Goal: Transaction & Acquisition: Purchase product/service

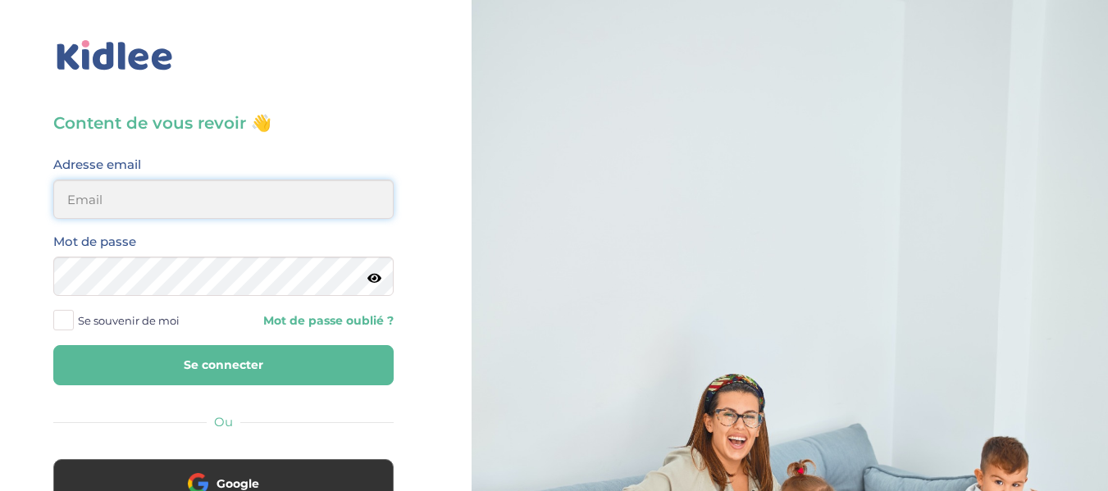
click at [150, 198] on input "email" at bounding box center [223, 199] width 340 height 39
type input "[EMAIL_ADDRESS][DOMAIN_NAME]"
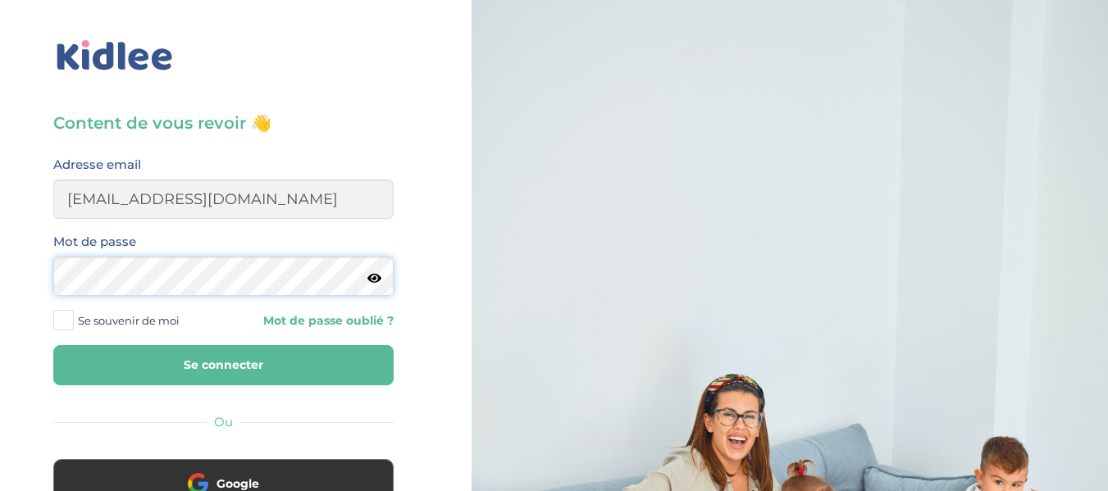
click at [53, 345] on button "Se connecter" at bounding box center [223, 365] width 340 height 40
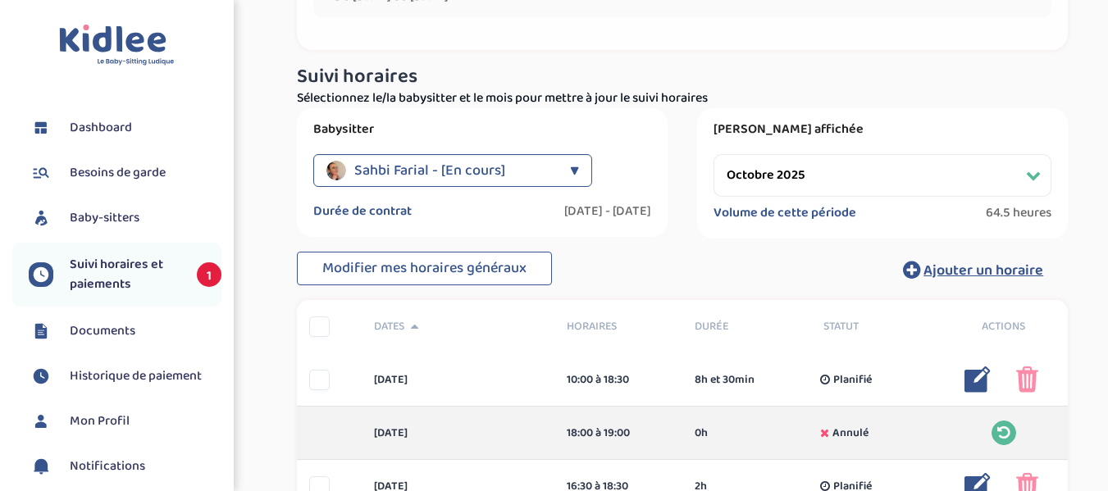
scroll to position [198, 0]
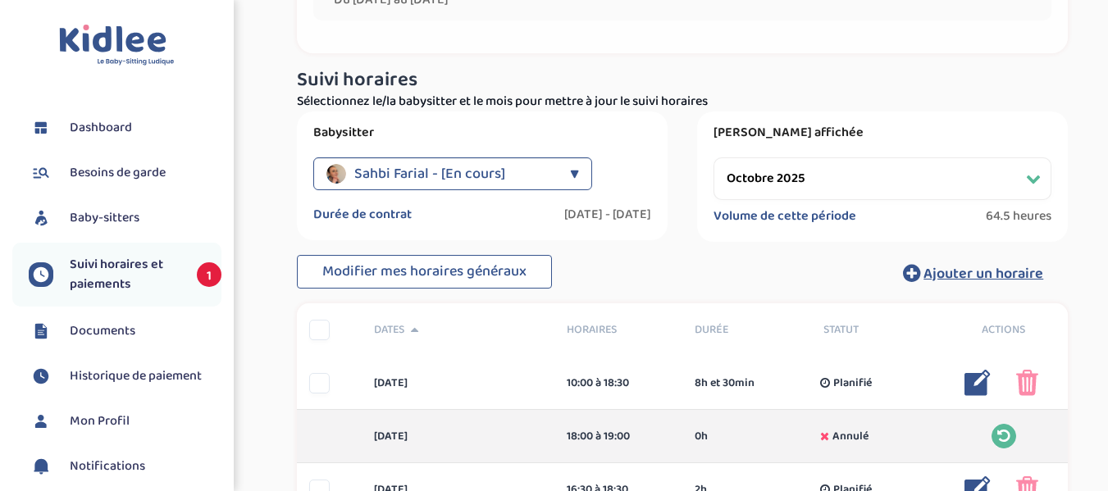
click at [1032, 185] on select "Filtrer par mois septembre 2025 octobre 2025 novembre 2025 décembre 2025 janvie…" at bounding box center [883, 179] width 338 height 43
select select "septembre 2025"
click at [714, 158] on select "Filtrer par mois septembre 2025 octobre 2025 novembre 2025 décembre 2025 janvie…" at bounding box center [883, 179] width 338 height 43
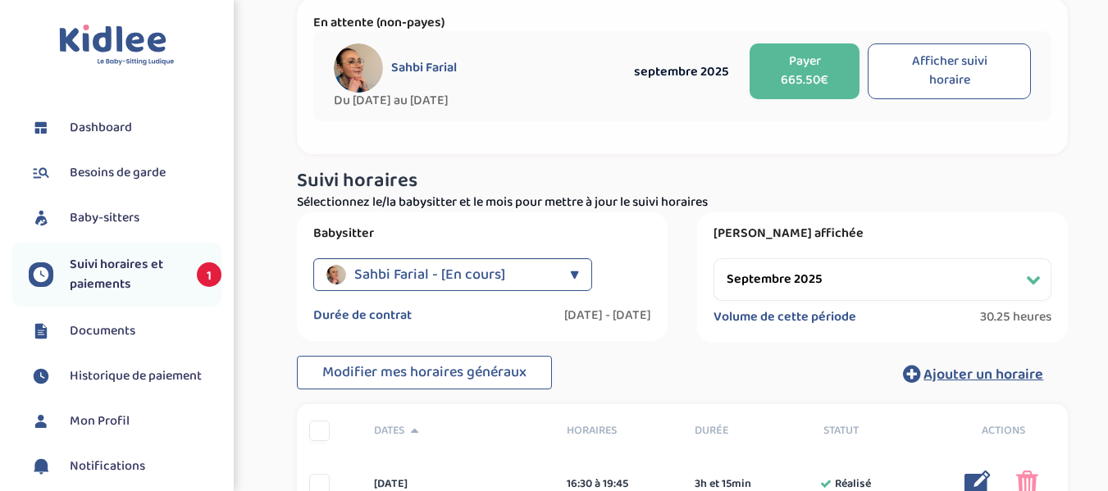
scroll to position [94, 0]
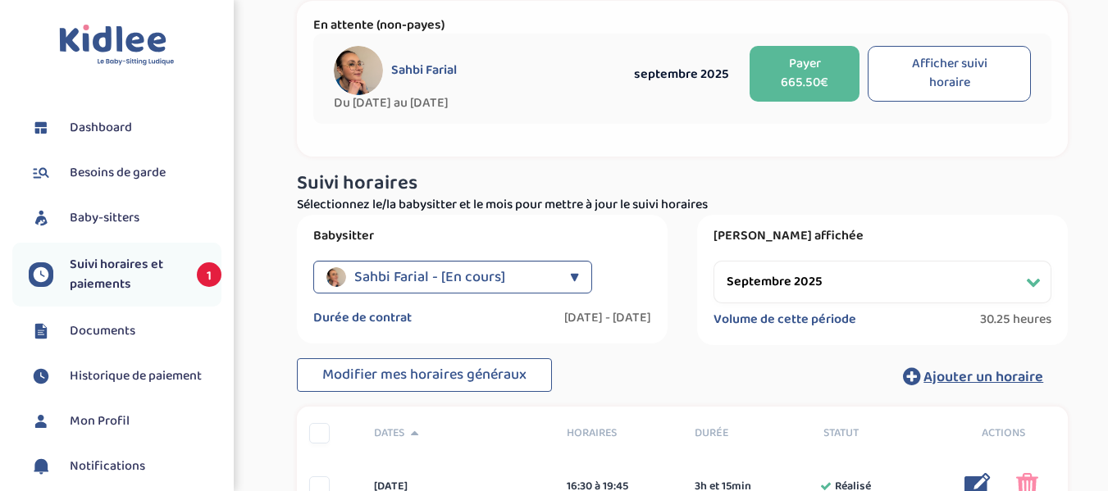
click at [809, 74] on button "Payer 665.50€" at bounding box center [805, 74] width 110 height 56
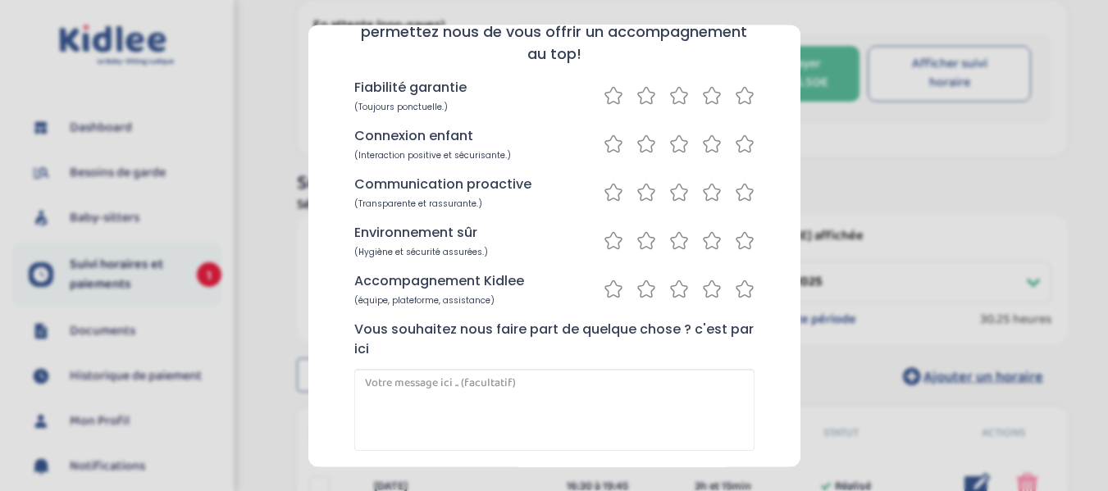
scroll to position [141, 0]
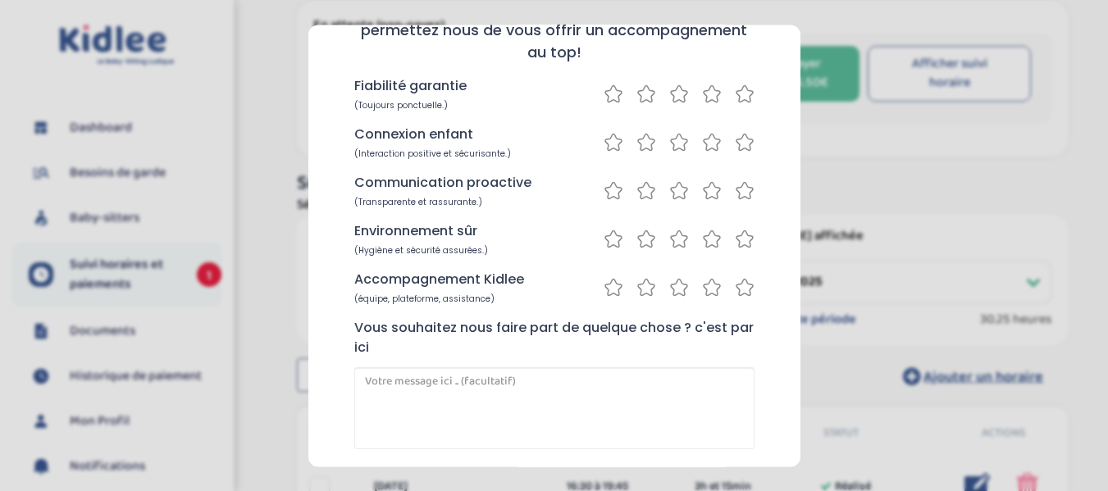
click at [741, 93] on icon at bounding box center [745, 94] width 20 height 21
click at [739, 142] on icon at bounding box center [745, 142] width 20 height 21
click at [739, 190] on icon at bounding box center [745, 191] width 20 height 21
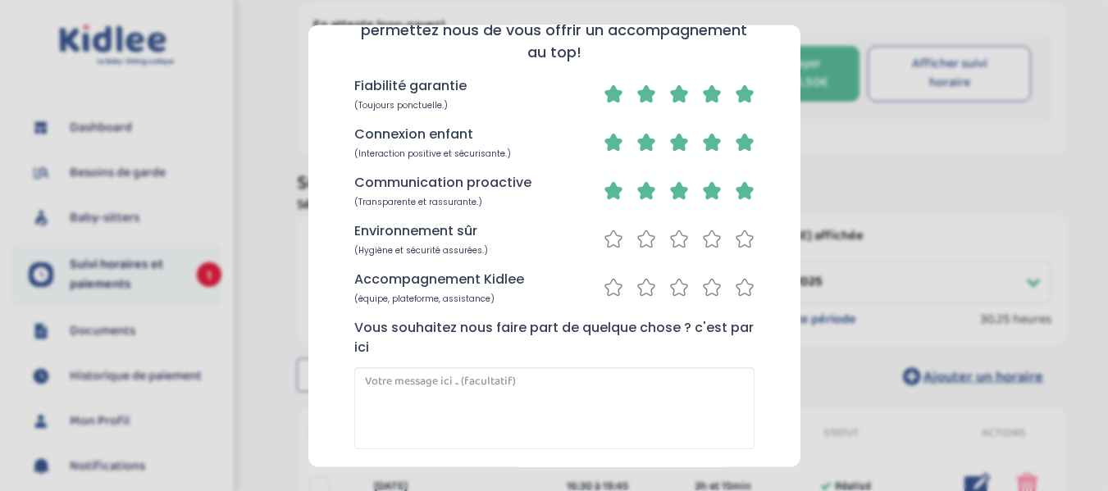
click at [743, 239] on icon at bounding box center [745, 239] width 20 height 21
click at [711, 287] on icon at bounding box center [712, 287] width 20 height 21
drag, startPoint x: 800, startPoint y: 318, endPoint x: 793, endPoint y: 397, distance: 79.0
click at [793, 397] on div "Un petit instant avant de lancer votre paiement. Indiquez nous votre degré de s…" at bounding box center [554, 246] width 492 height 442
click at [776, 359] on div "Un petit instant avant de lancer votre paiement. Indiquez nous votre degré de s…" at bounding box center [554, 246] width 492 height 442
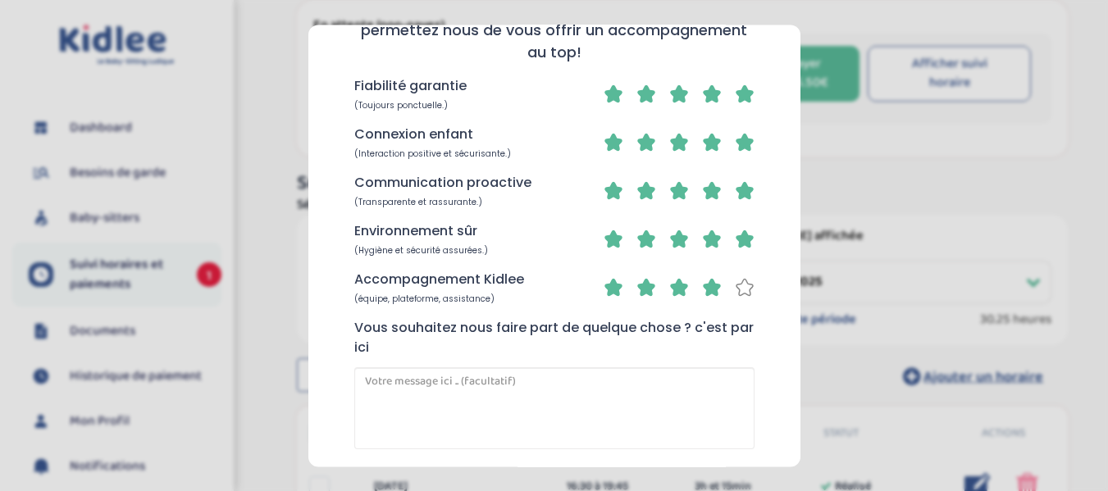
scroll to position [217, 0]
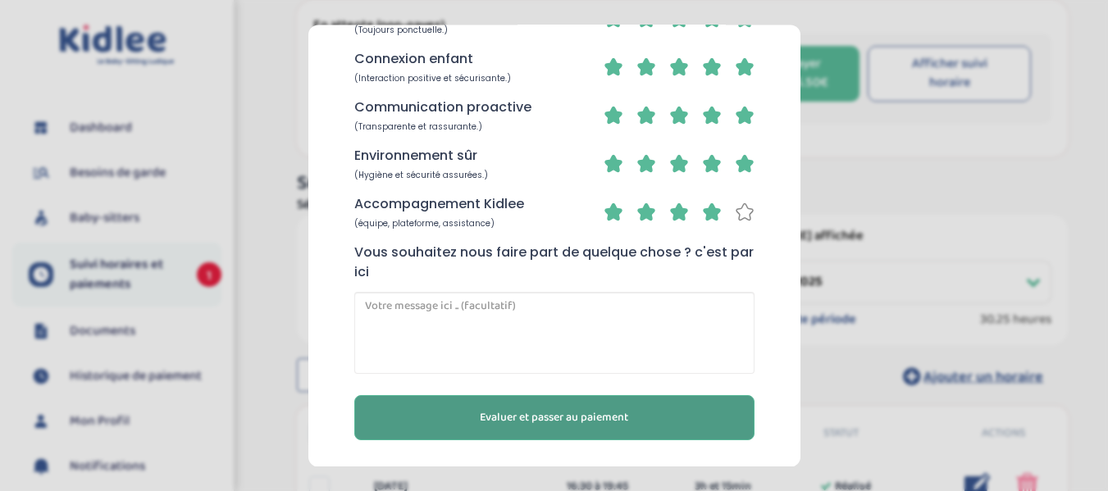
click at [696, 404] on button "Evaluer et passer au paiement" at bounding box center [554, 417] width 400 height 45
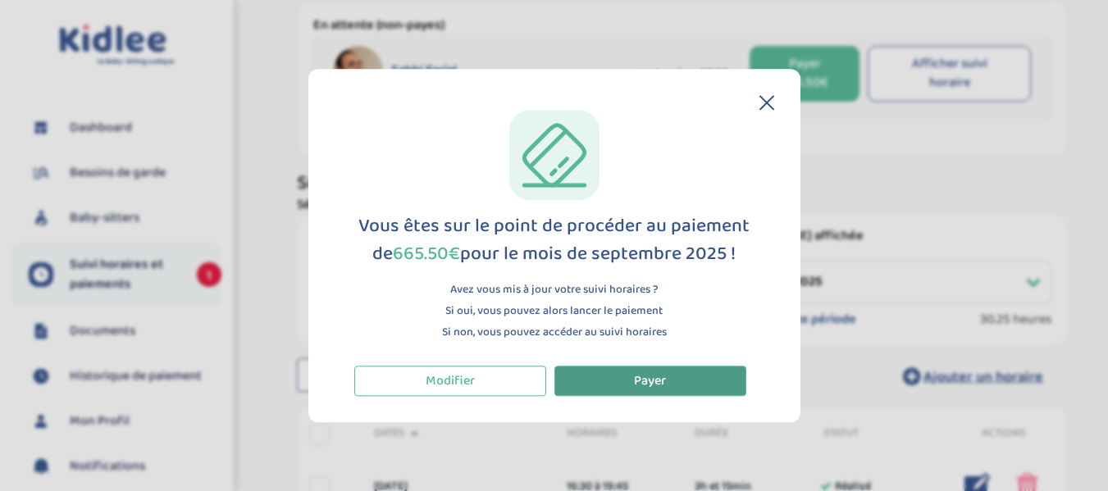
click at [678, 375] on button "Payer" at bounding box center [651, 381] width 192 height 30
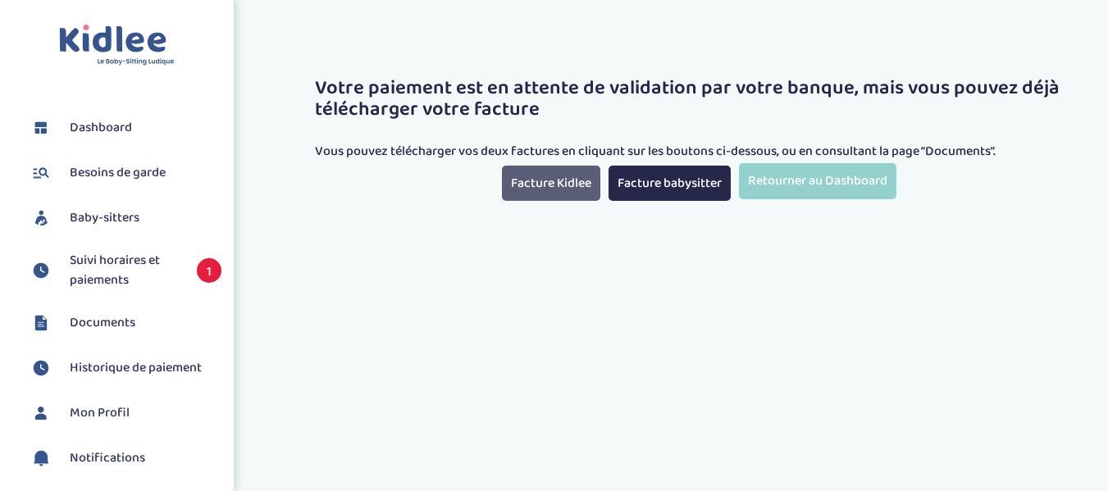
click at [561, 185] on link "Facture Kidlee" at bounding box center [551, 183] width 98 height 35
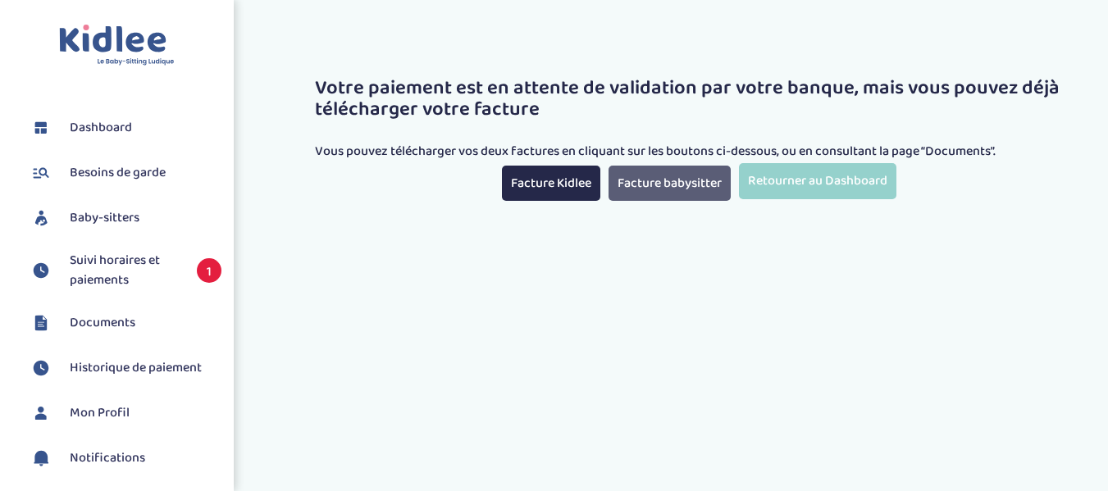
click at [658, 185] on link "Facture babysitter" at bounding box center [670, 183] width 122 height 35
click at [118, 260] on span "Suivi horaires et paiements" at bounding box center [125, 270] width 111 height 39
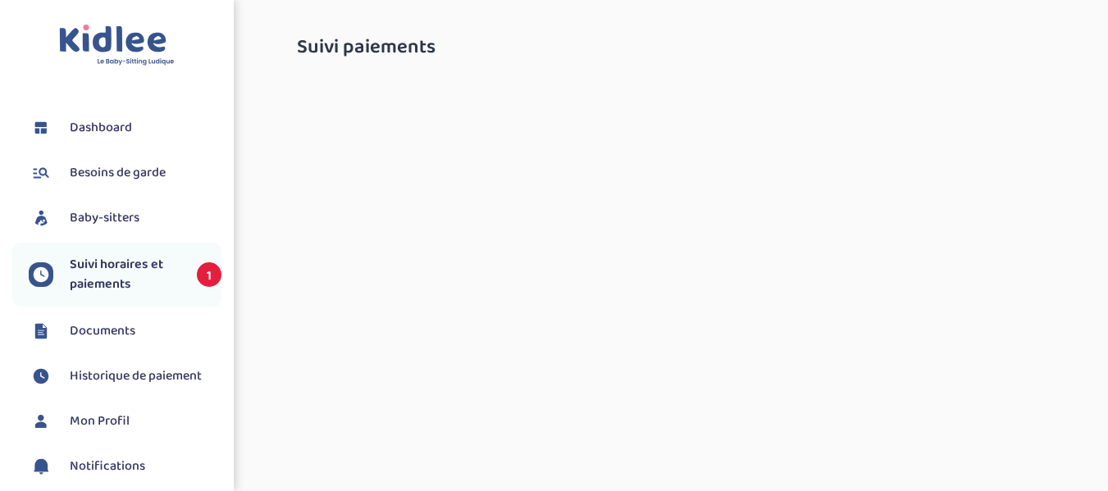
select select "octobre 2025"
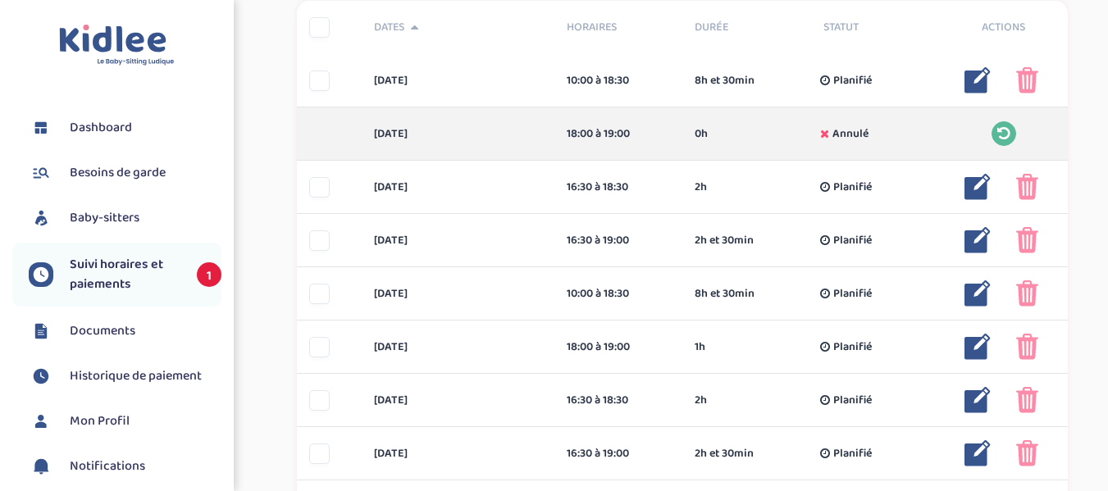
scroll to position [504, 0]
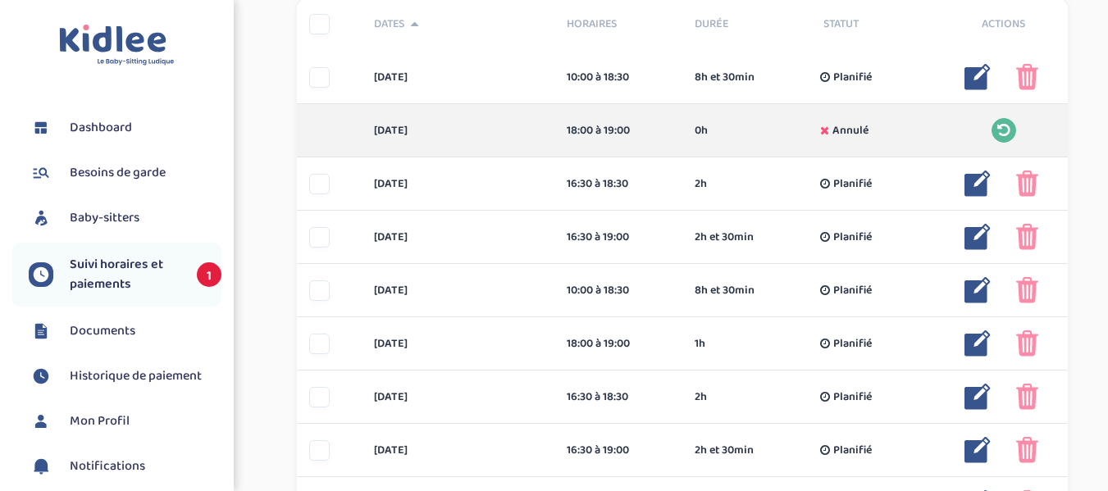
drag, startPoint x: 1117, startPoint y: 186, endPoint x: 1102, endPoint y: 86, distance: 101.3
click at [1102, 86] on div "Suivi paiements 55UQa6FWberyIENpfvwckrHoaz14pNbh04FeJRvu En attente (non-payes)…" at bounding box center [684, 293] width 852 height 1544
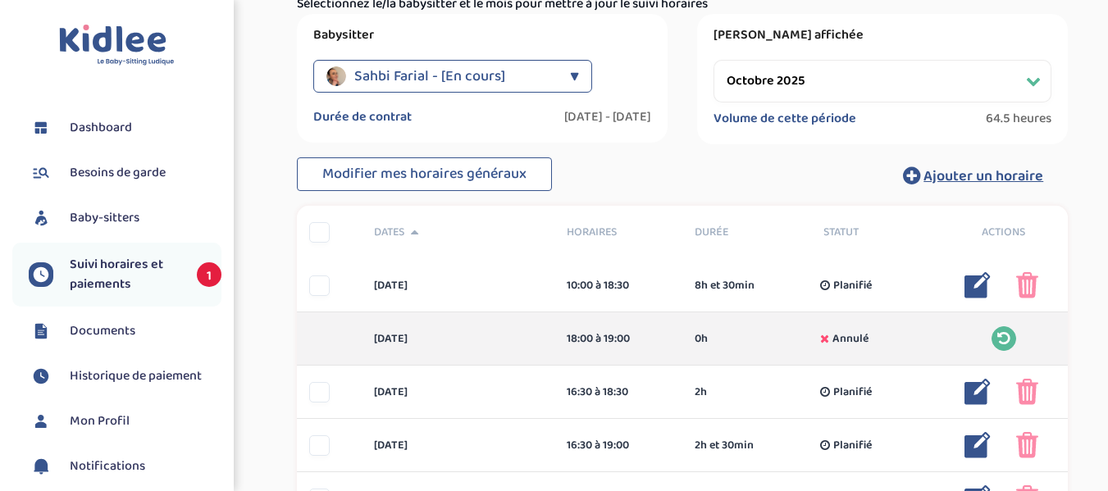
scroll to position [281, 0]
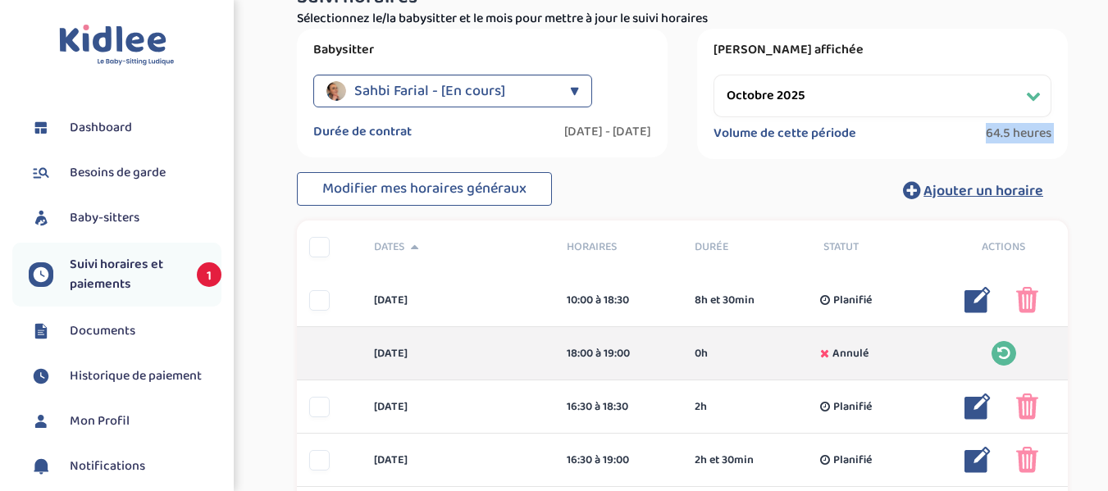
drag, startPoint x: 1105, startPoint y: 153, endPoint x: 1107, endPoint y: 172, distance: 18.9
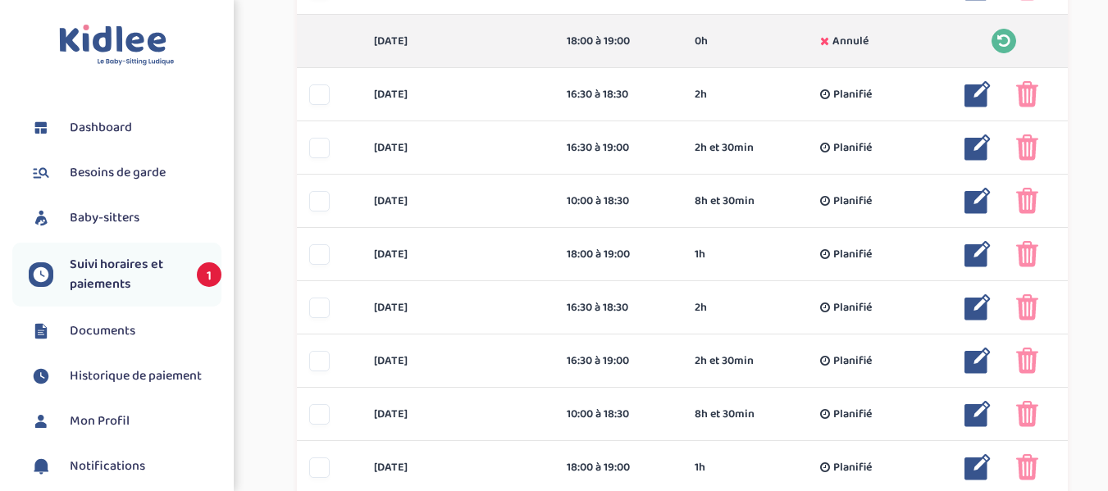
scroll to position [596, 0]
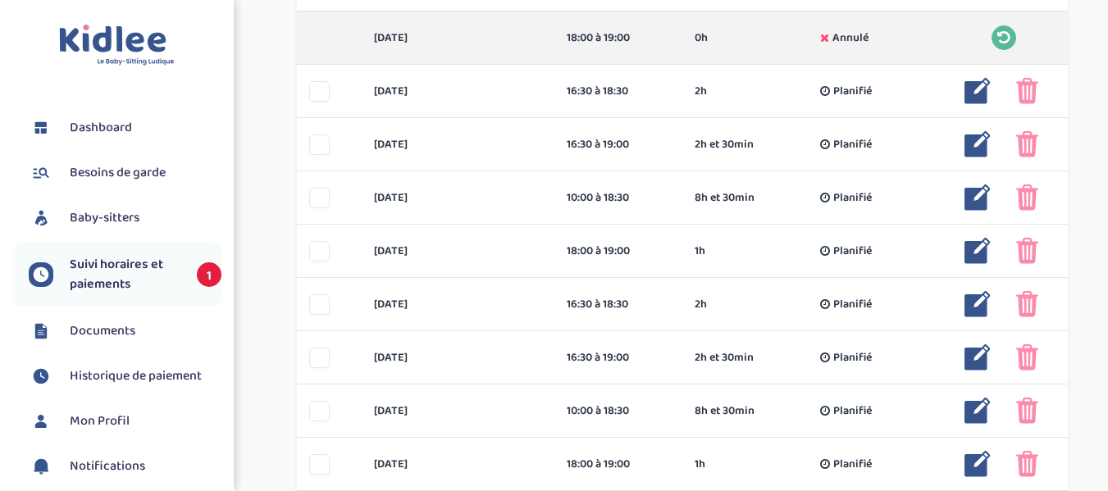
click at [167, 271] on span "Suivi horaires et paiements" at bounding box center [125, 274] width 111 height 39
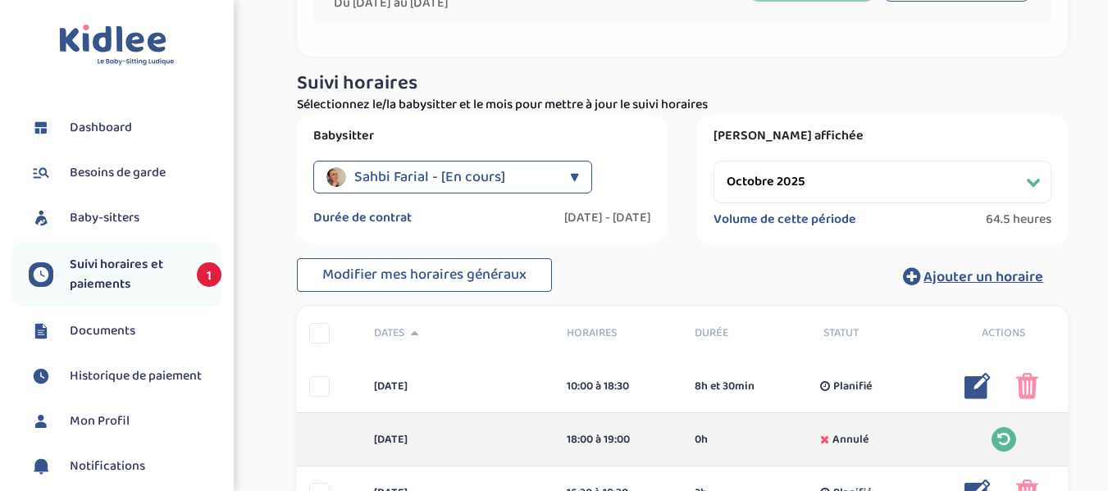
scroll to position [177, 0]
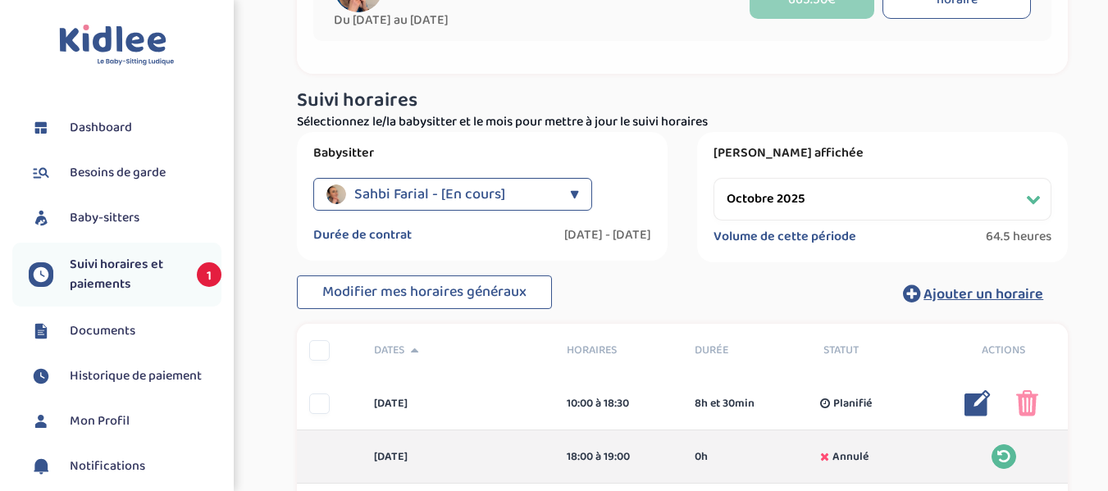
click at [1027, 192] on select "Filtrer par mois septembre 2025 octobre 2025 novembre 2025 décembre 2025 janvie…" at bounding box center [883, 199] width 338 height 43
select select "septembre 2025"
click at [714, 178] on select "Filtrer par mois septembre 2025 octobre 2025 novembre 2025 décembre 2025 janvie…" at bounding box center [883, 199] width 338 height 43
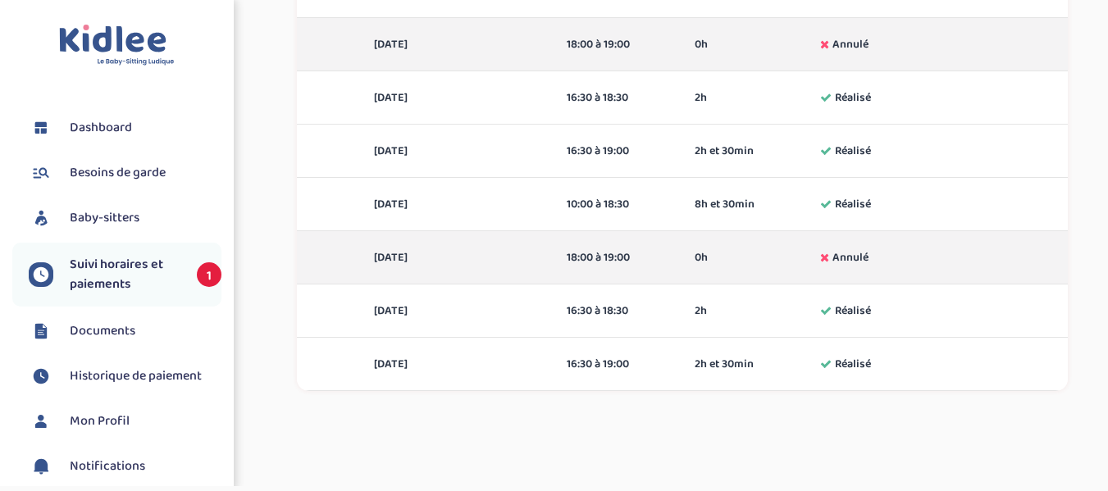
scroll to position [699, 0]
